Goal: Register for event/course

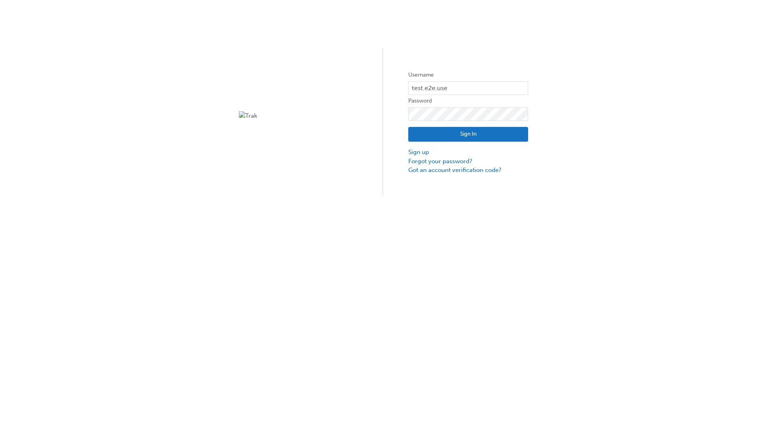
type input "test.e2e.user14"
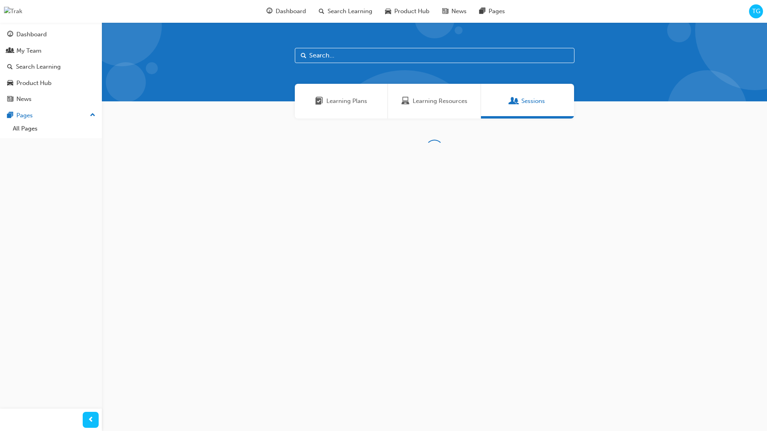
scroll to position [26, 0]
